Goal: Task Accomplishment & Management: Use online tool/utility

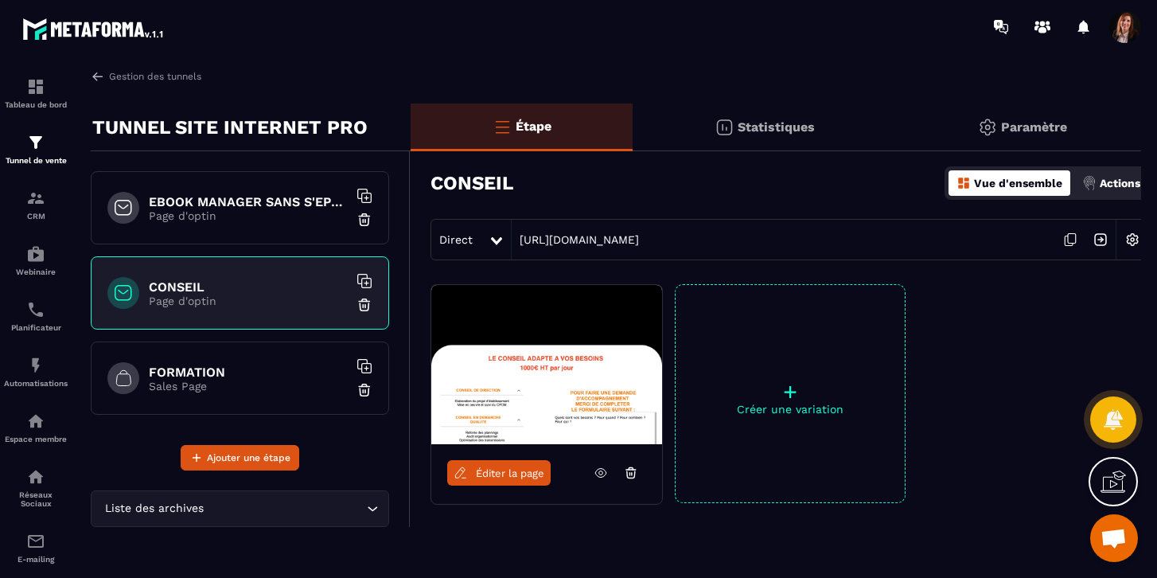
scroll to position [2071, 0]
click at [95, 77] on img at bounding box center [98, 76] width 14 height 14
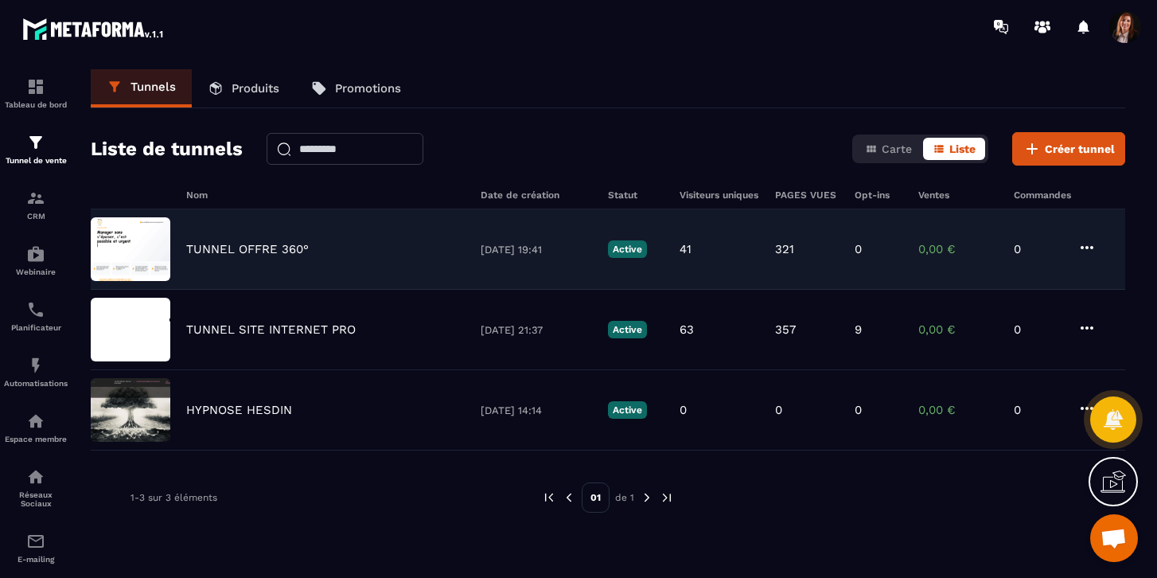
click at [121, 252] on img at bounding box center [131, 249] width 80 height 64
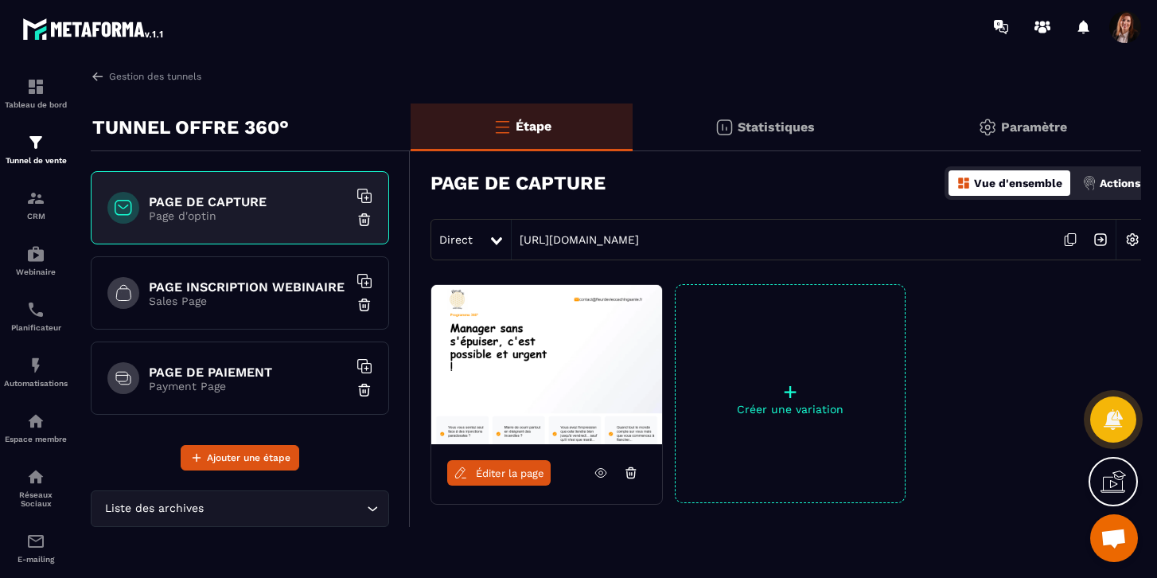
click at [252, 286] on h6 "PAGE INSCRIPTION WEBINAIRE" at bounding box center [248, 286] width 199 height 15
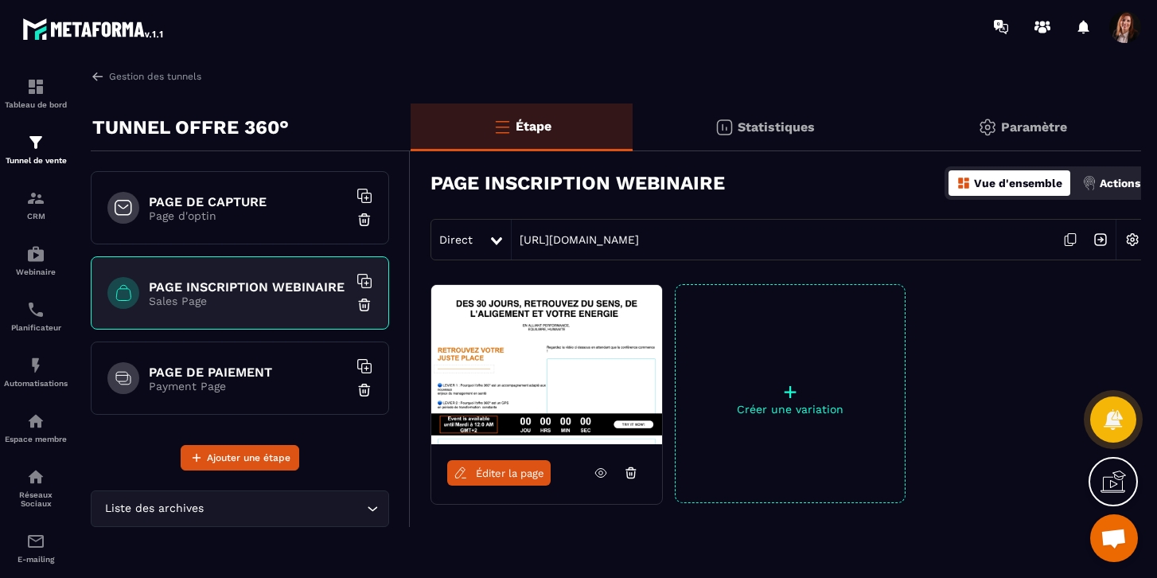
click at [496, 476] on span "Éditer la page" at bounding box center [510, 473] width 68 height 12
